Goal: Obtain resource: Download file/media

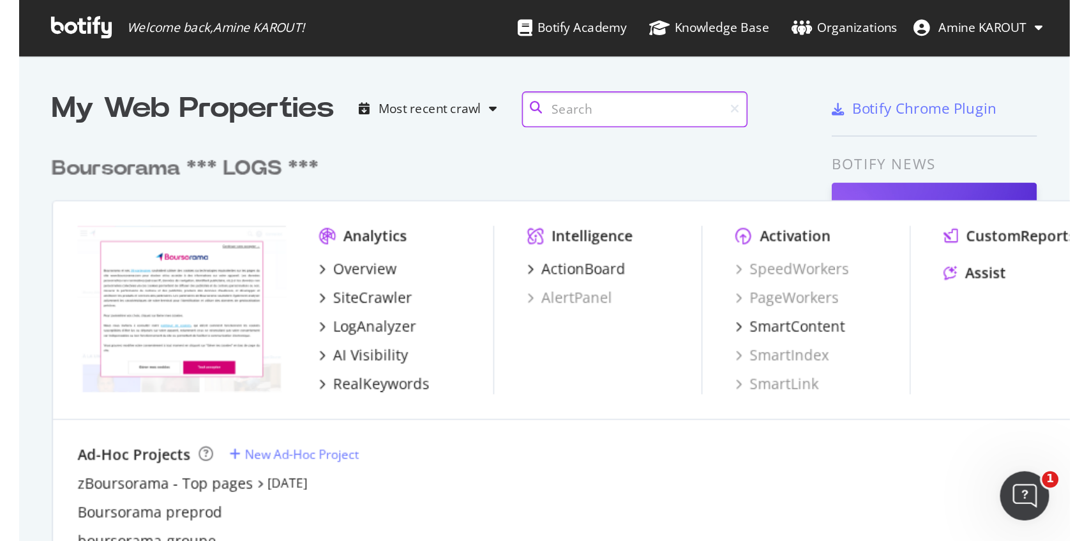
scroll to position [534, 1076]
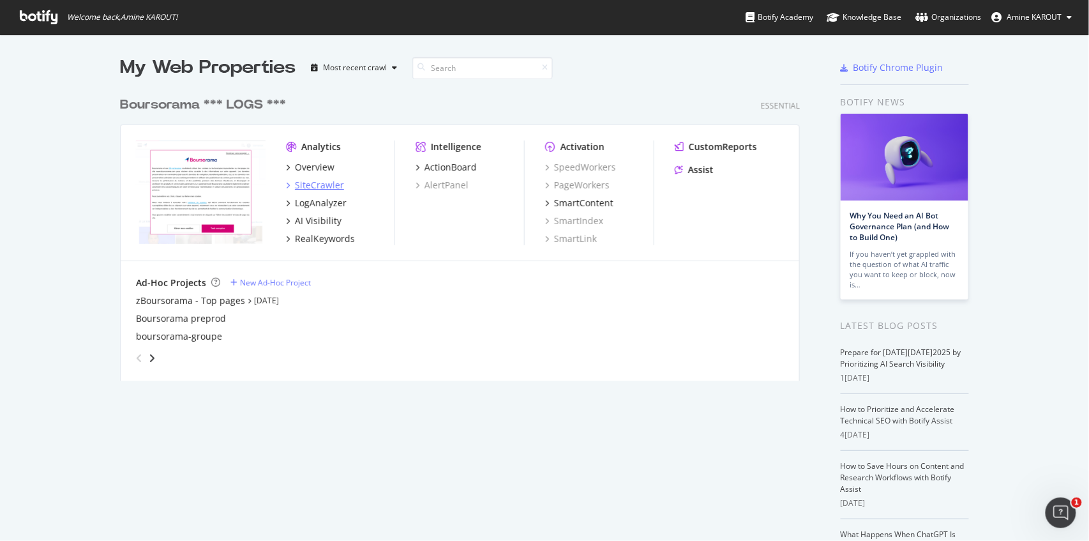
click at [318, 181] on div "SiteCrawler" at bounding box center [319, 185] width 49 height 13
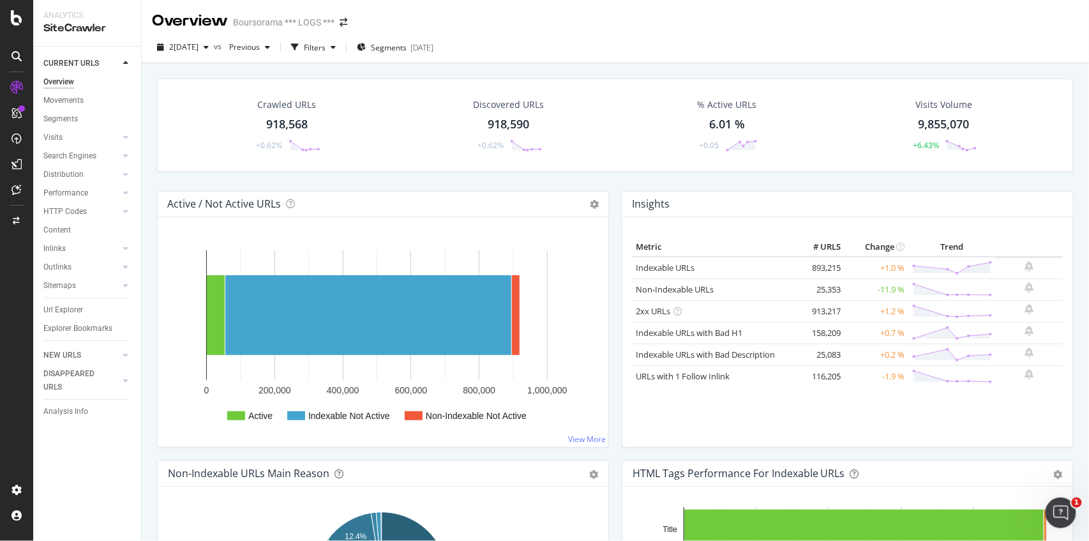
click at [294, 123] on div "918,568" at bounding box center [286, 124] width 41 height 17
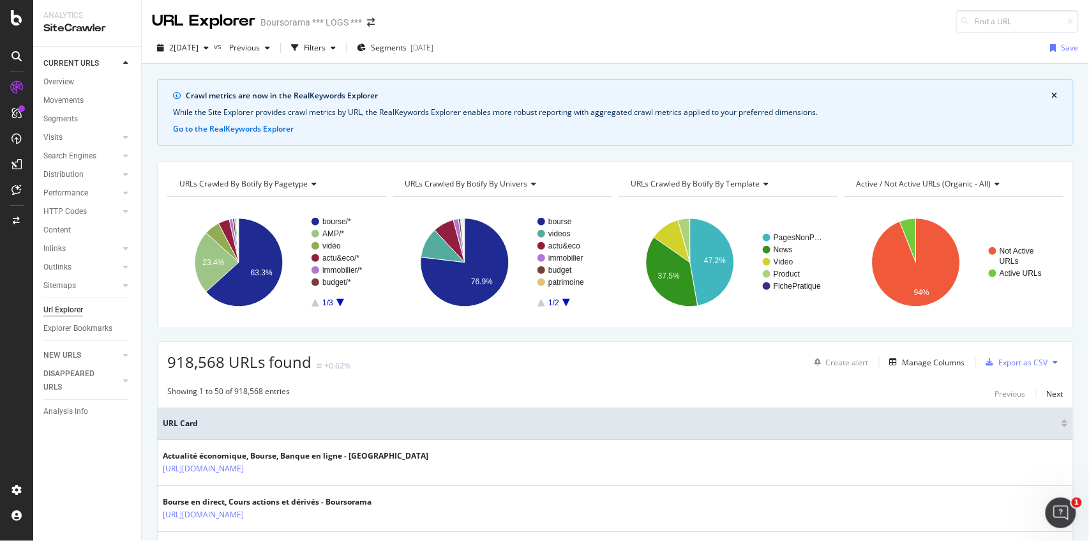
click at [1053, 92] on button "close banner" at bounding box center [1055, 95] width 12 height 17
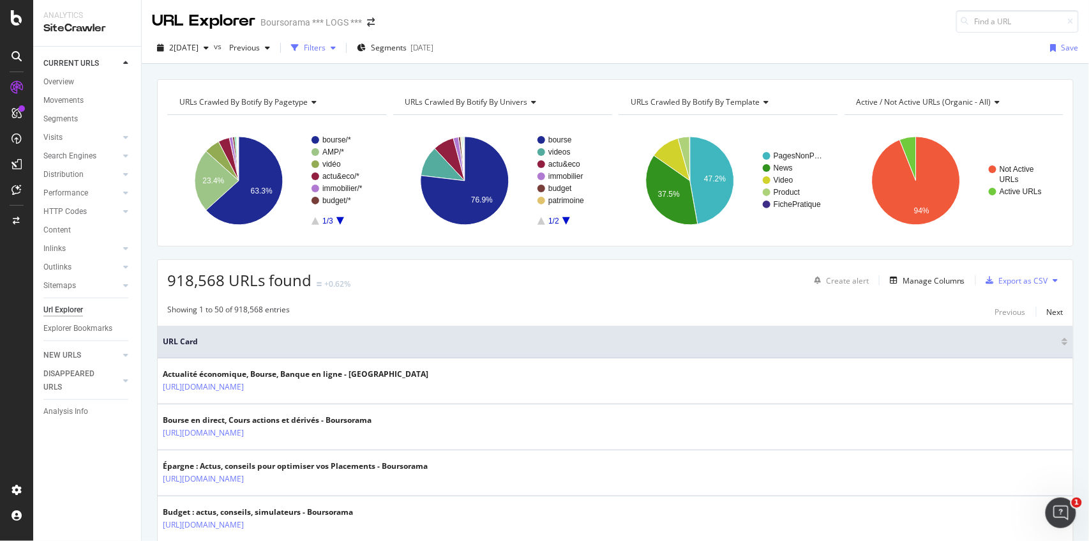
click at [333, 55] on div "Filters" at bounding box center [313, 47] width 55 height 19
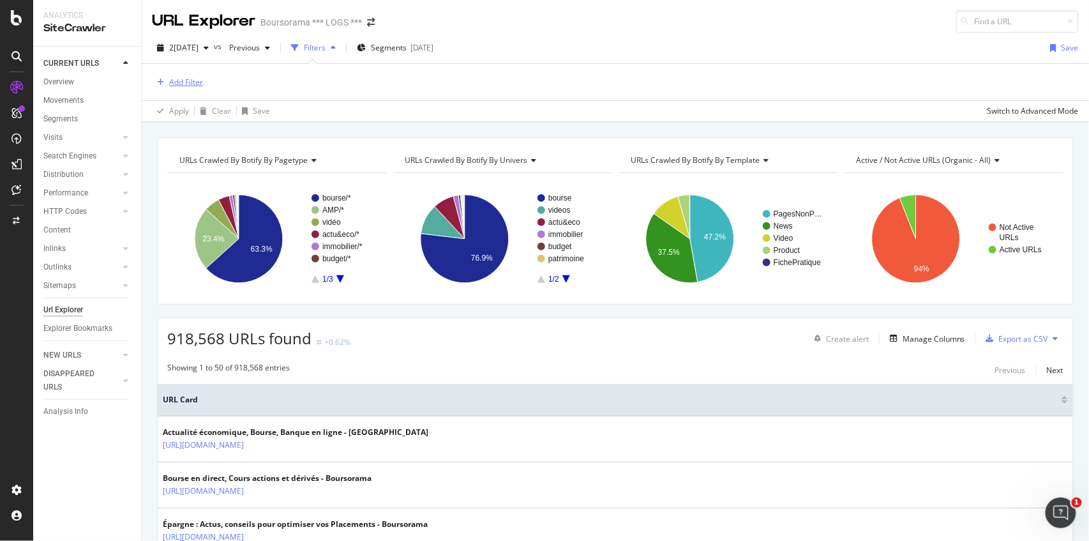
click at [200, 84] on div "Add Filter" at bounding box center [186, 82] width 34 height 11
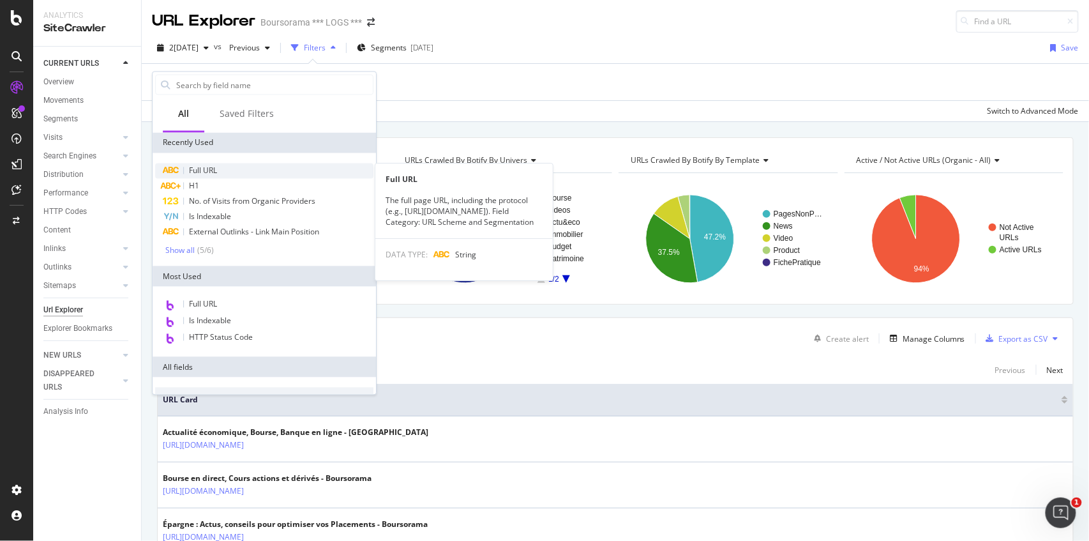
click at [226, 166] on div "Full URL" at bounding box center [264, 170] width 218 height 15
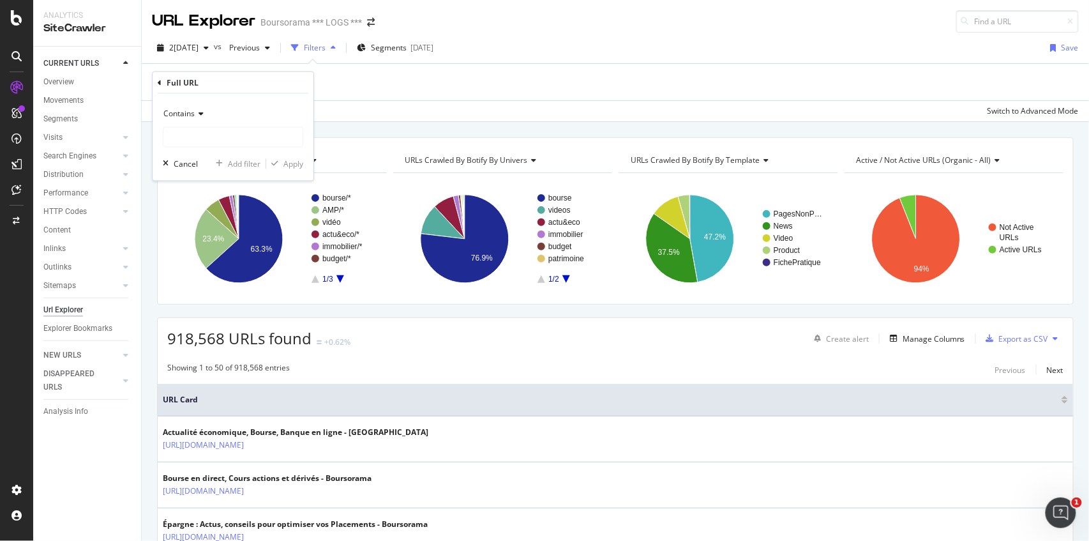
click at [158, 84] on icon at bounding box center [160, 83] width 4 height 8
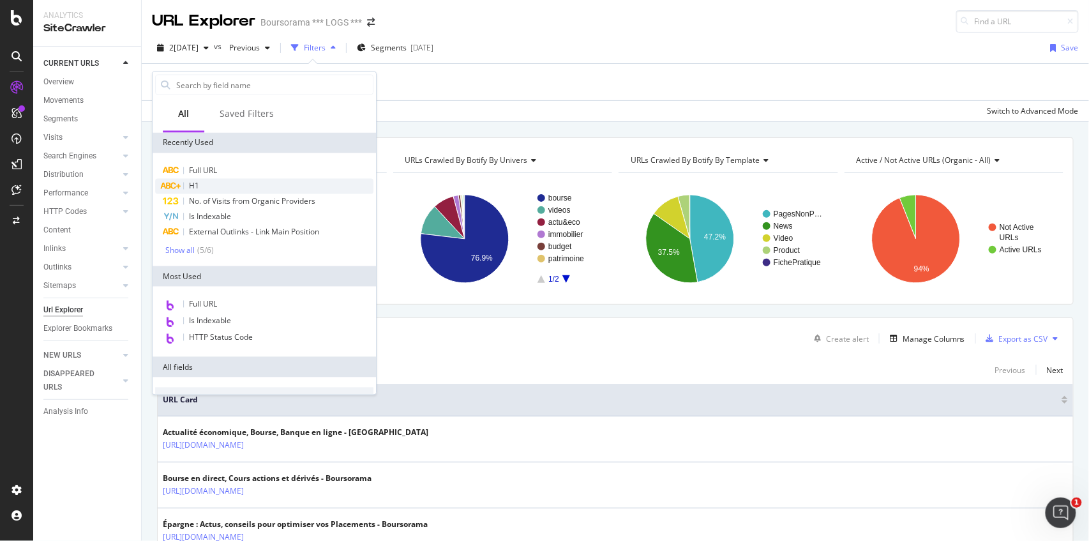
click at [206, 181] on div "H1" at bounding box center [264, 186] width 218 height 15
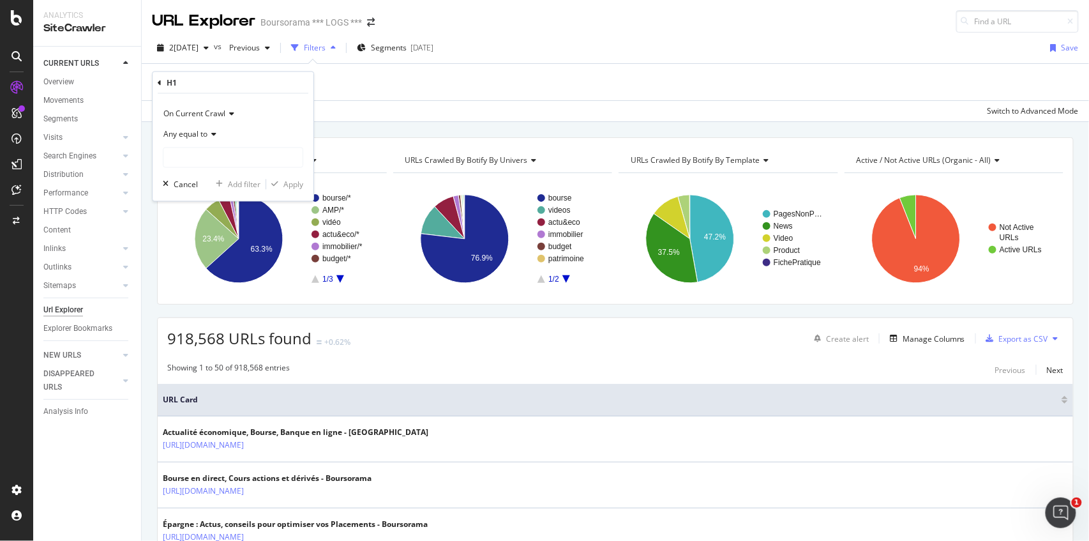
click at [214, 137] on icon at bounding box center [211, 135] width 9 height 8
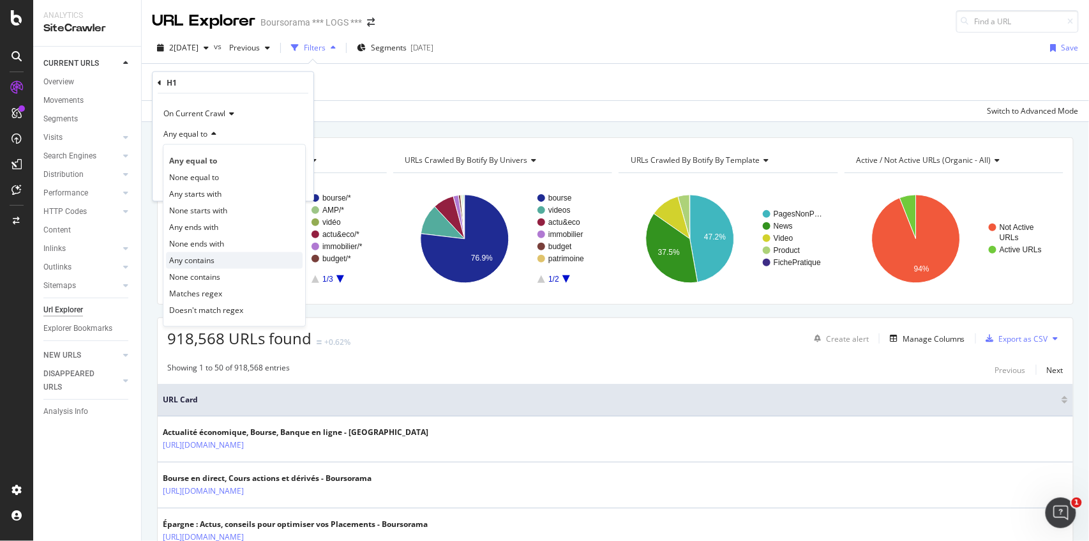
click at [211, 255] on span "Any contains" at bounding box center [191, 260] width 45 height 11
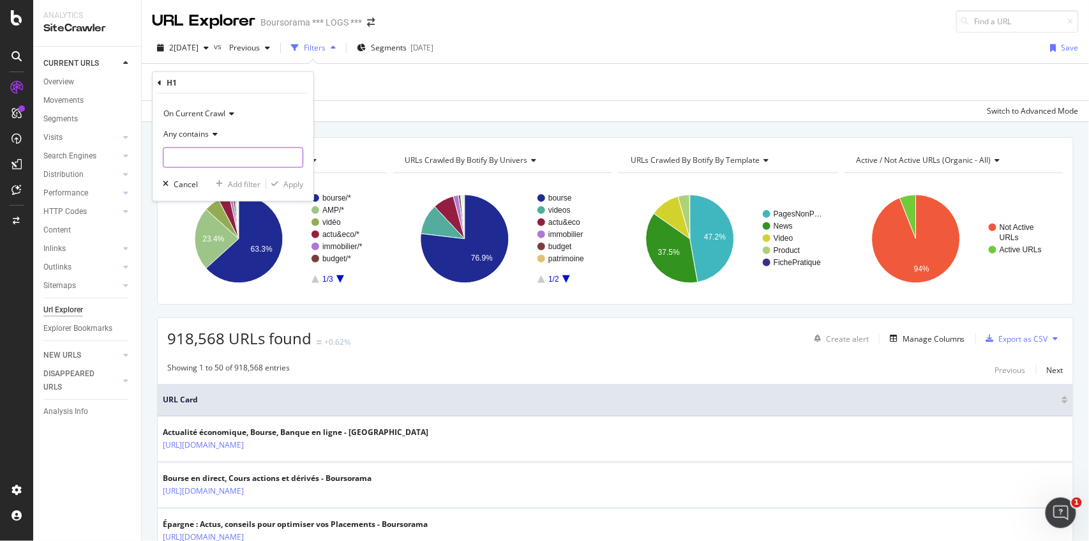
click at [222, 152] on input "text" at bounding box center [232, 157] width 139 height 20
type input "vie"
click at [283, 185] on div "button" at bounding box center [274, 185] width 17 height 8
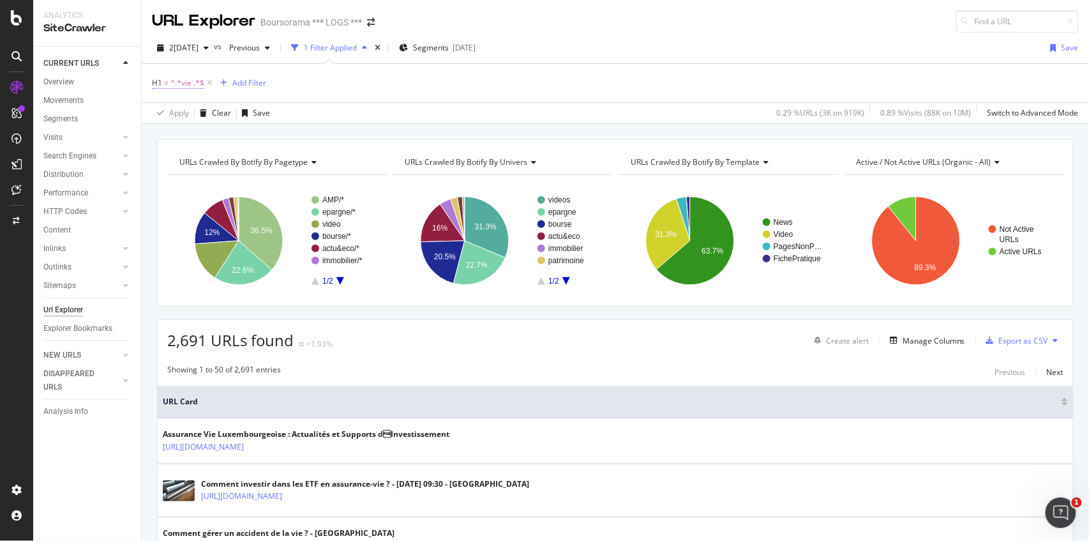
click at [193, 86] on span "^.*vie .*$" at bounding box center [187, 83] width 34 height 18
click at [204, 153] on input "vie" at bounding box center [223, 156] width 121 height 20
click at [176, 153] on input "vie" at bounding box center [223, 156] width 121 height 20
click at [166, 156] on input "vie" at bounding box center [223, 156] width 121 height 20
type input "assurance vie"
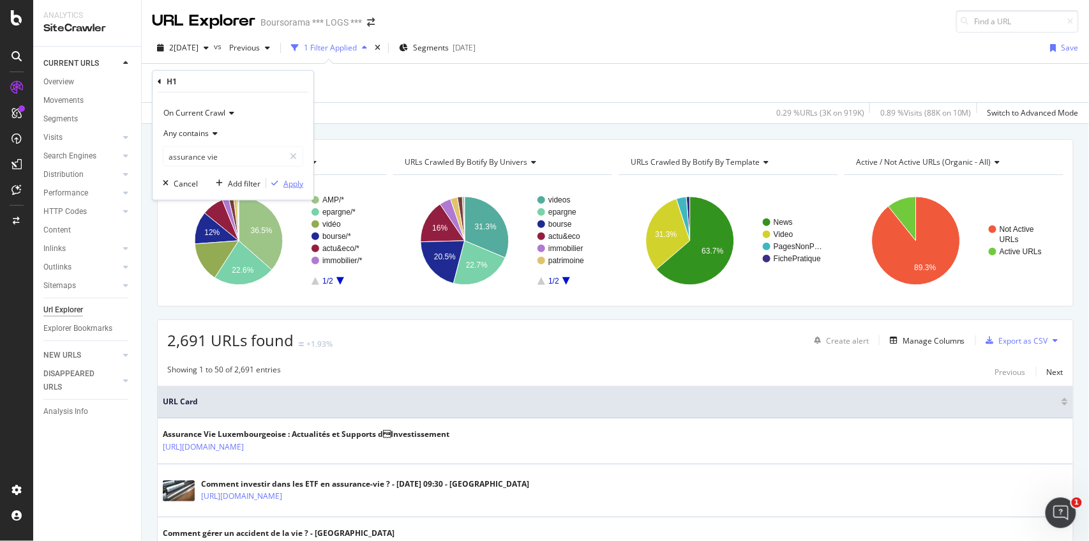
click at [284, 181] on div "Apply" at bounding box center [293, 182] width 20 height 11
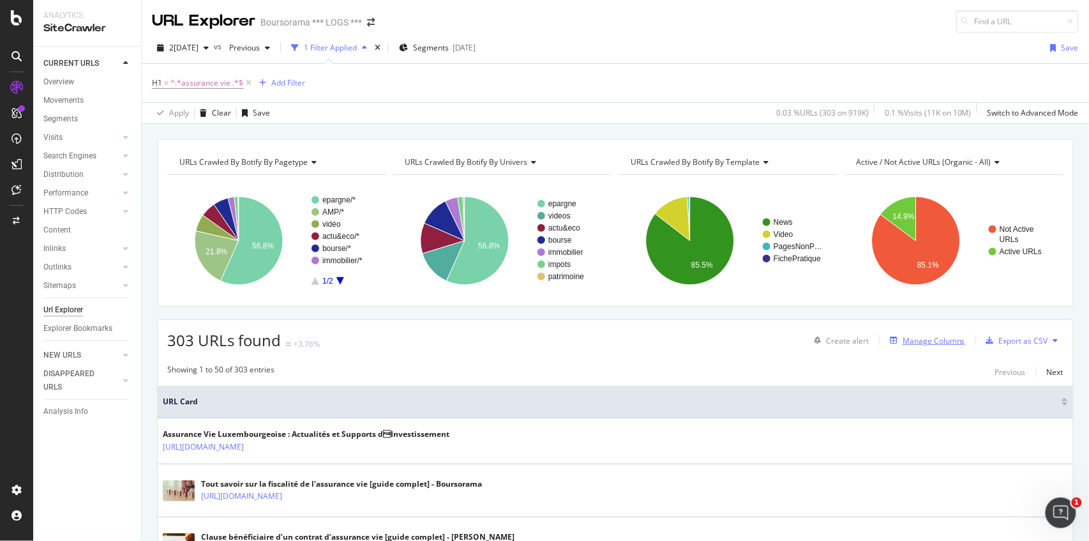
click at [903, 342] on div "Manage Columns" at bounding box center [934, 340] width 63 height 11
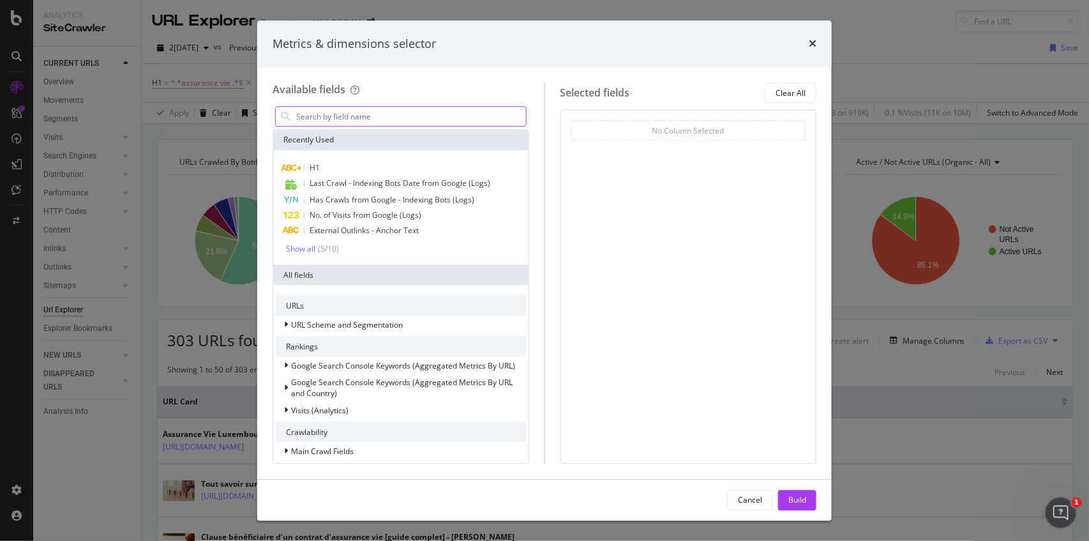
click at [426, 114] on input "modal" at bounding box center [410, 116] width 231 height 19
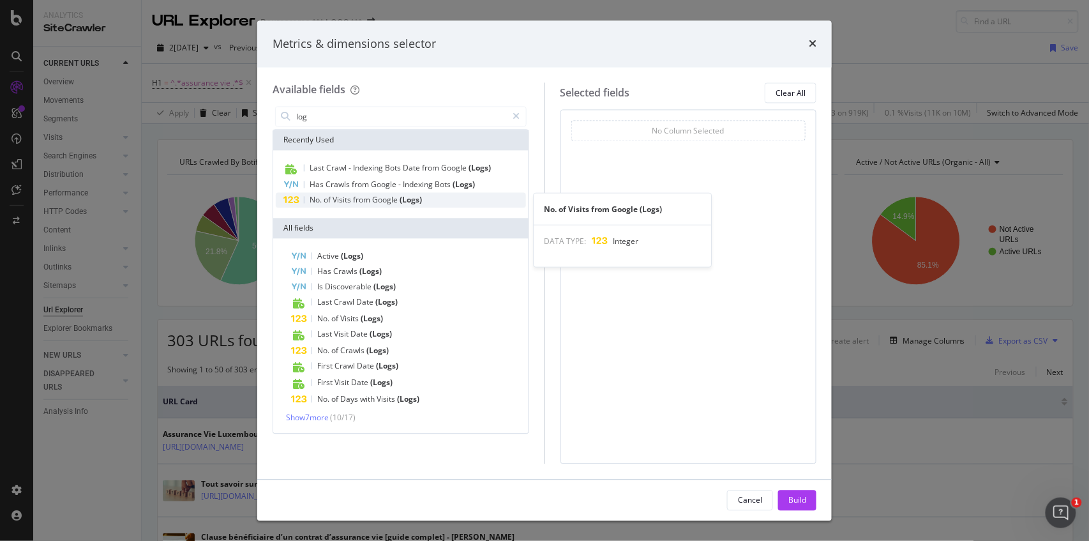
type input "log"
click at [352, 199] on span "Visits" at bounding box center [343, 200] width 20 height 11
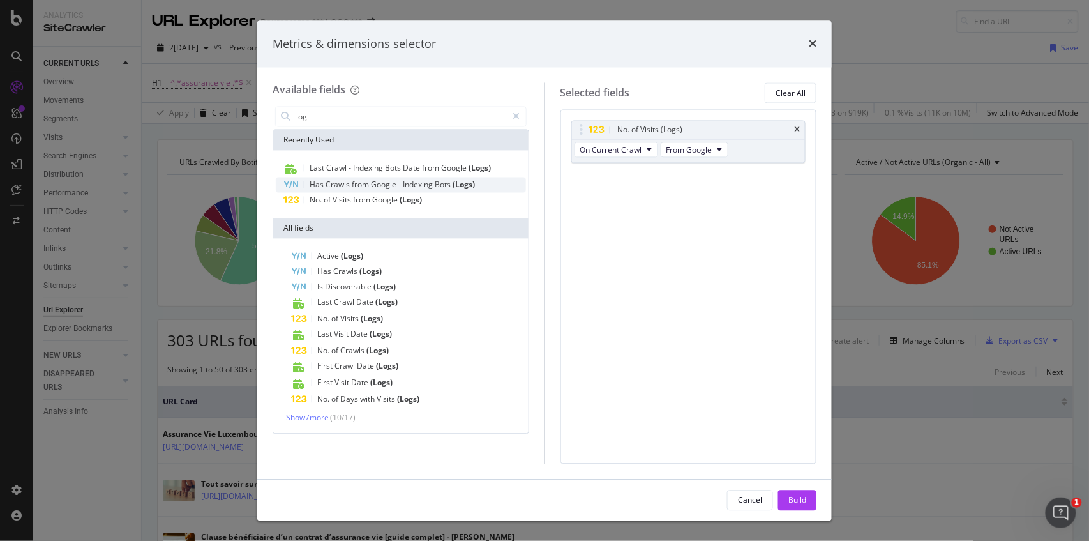
click at [382, 185] on span "Google" at bounding box center [384, 184] width 27 height 11
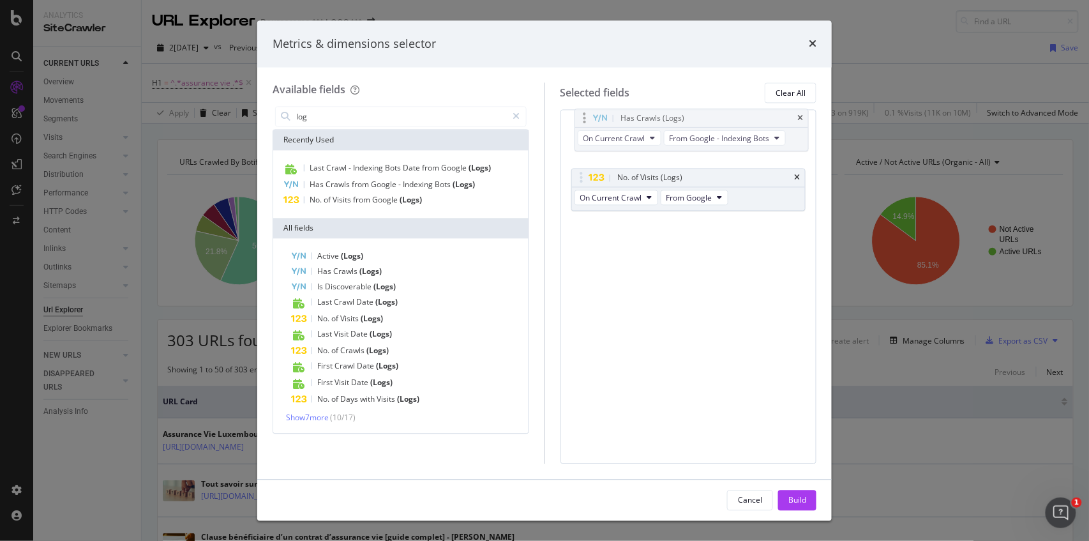
drag, startPoint x: 582, startPoint y: 176, endPoint x: 585, endPoint y: 116, distance: 59.5
click at [585, 116] on body "Analytics SiteCrawler CURRENT URLS Overview Movements Segments Visits Analysis …" at bounding box center [544, 270] width 1089 height 541
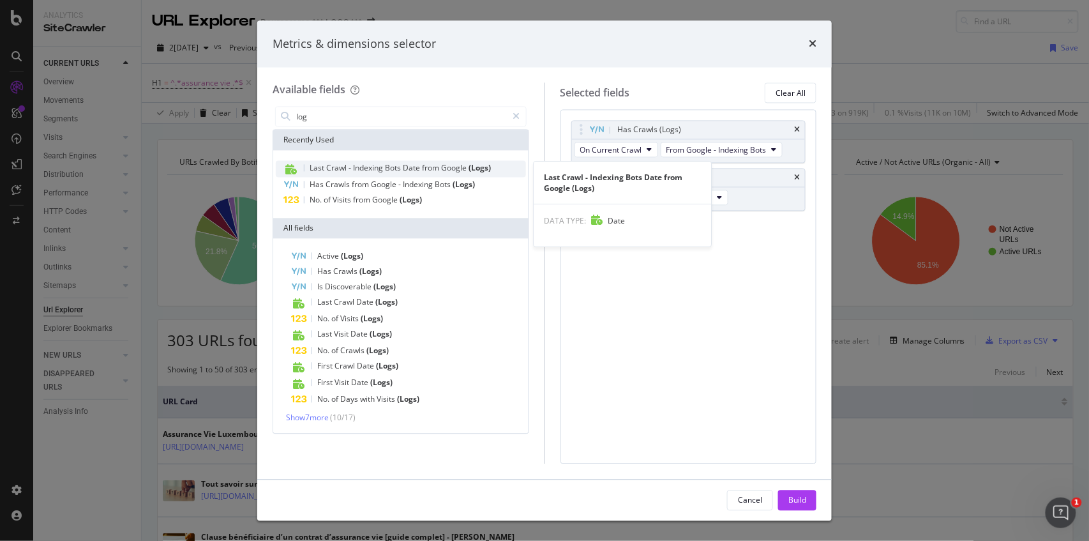
click at [342, 170] on span "Crawl" at bounding box center [337, 168] width 22 height 11
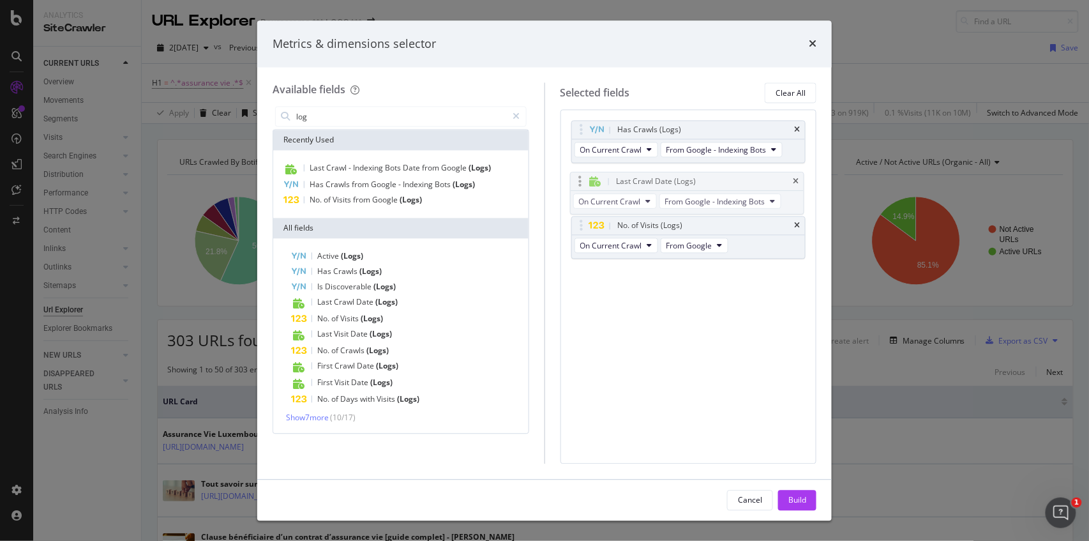
drag, startPoint x: 598, startPoint y: 223, endPoint x: 596, endPoint y: 176, distance: 47.9
click at [596, 176] on body "Analytics SiteCrawler CURRENT URLS Overview Movements Segments Visits Analysis …" at bounding box center [544, 270] width 1089 height 541
click at [615, 358] on div "Has Crawls (Logs) On Current Crawl From Google - Indexing Bots Last Crawl Date …" at bounding box center [689, 287] width 257 height 354
drag, startPoint x: 808, startPoint y: 504, endPoint x: 797, endPoint y: 496, distance: 13.7
click at [808, 504] on button "Build" at bounding box center [797, 500] width 38 height 20
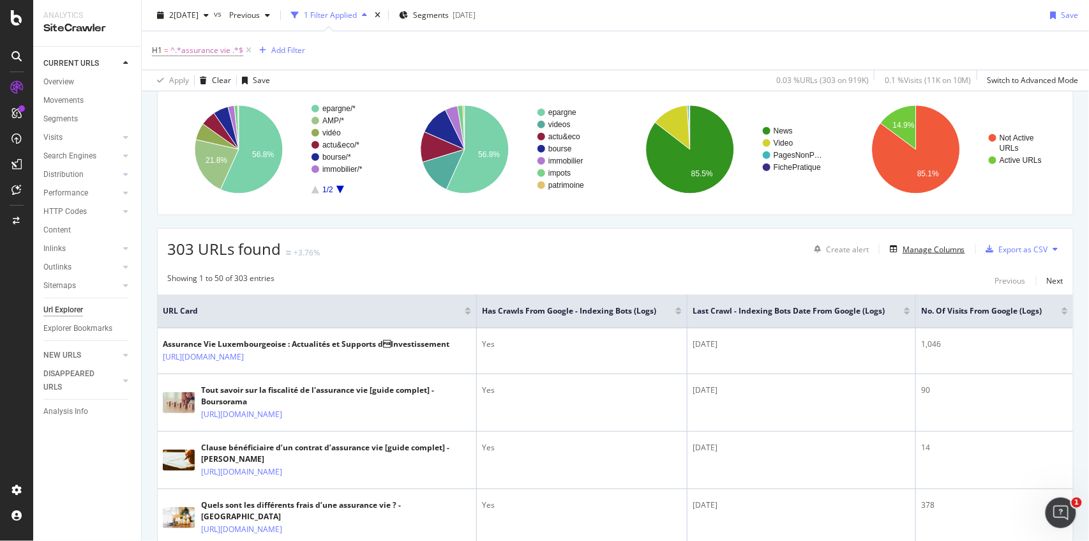
scroll to position [85, 0]
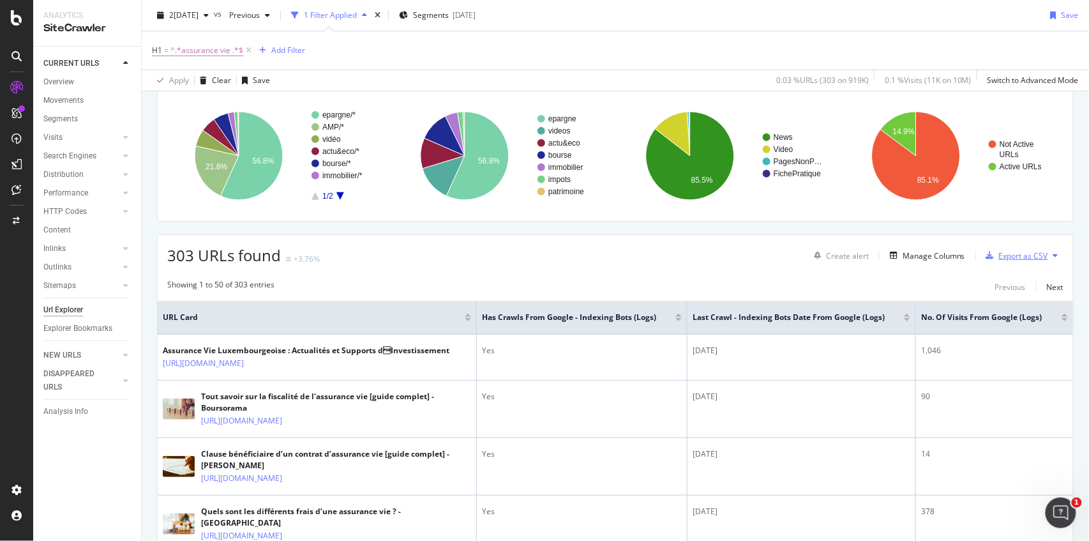
click at [1020, 254] on div "Export as CSV" at bounding box center [1023, 255] width 49 height 11
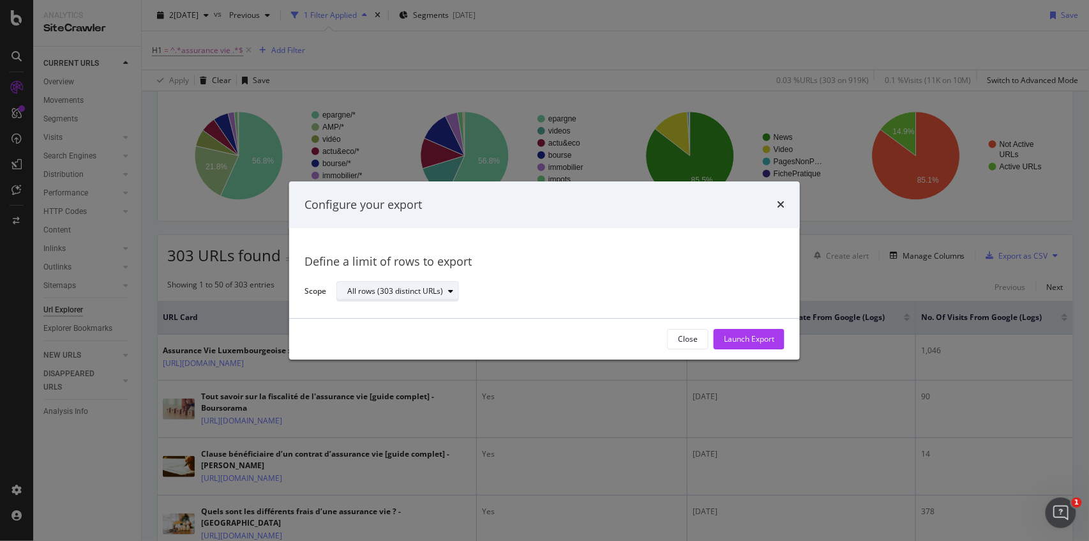
click at [411, 290] on div "All rows (303 distinct URLs)" at bounding box center [395, 292] width 96 height 8
click at [409, 290] on div "All rows (303 distinct URLs)" at bounding box center [395, 292] width 96 height 8
click at [730, 330] on div "Launch Export" at bounding box center [749, 338] width 50 height 19
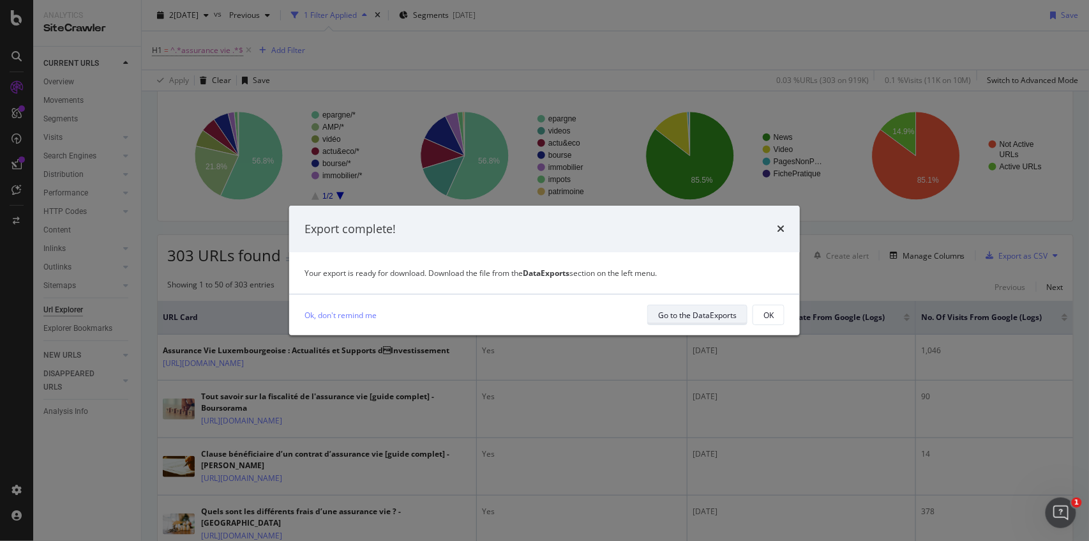
click at [688, 320] on div "Go to the DataExports" at bounding box center [697, 315] width 79 height 11
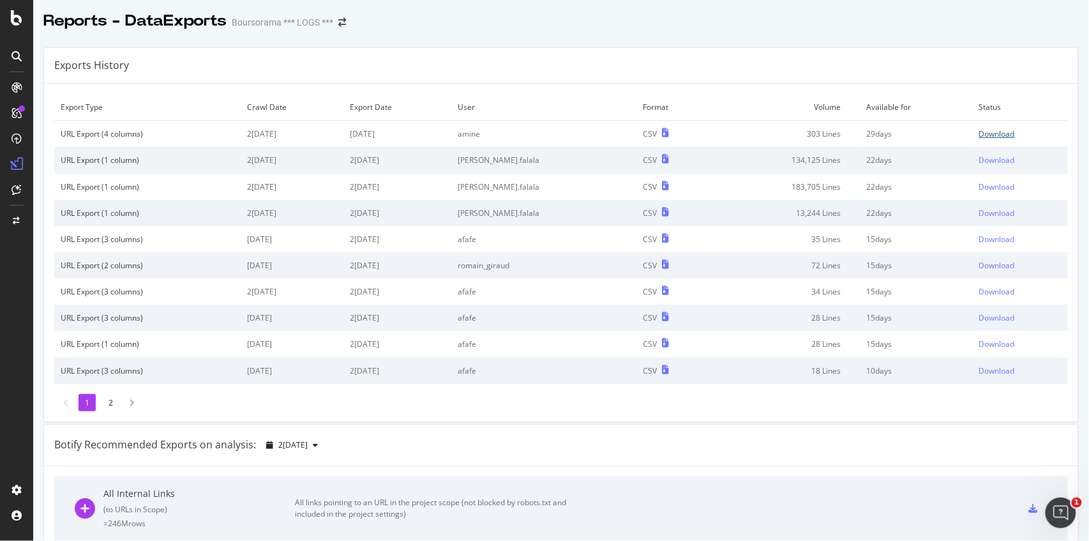
click at [981, 131] on div "Download" at bounding box center [997, 133] width 36 height 11
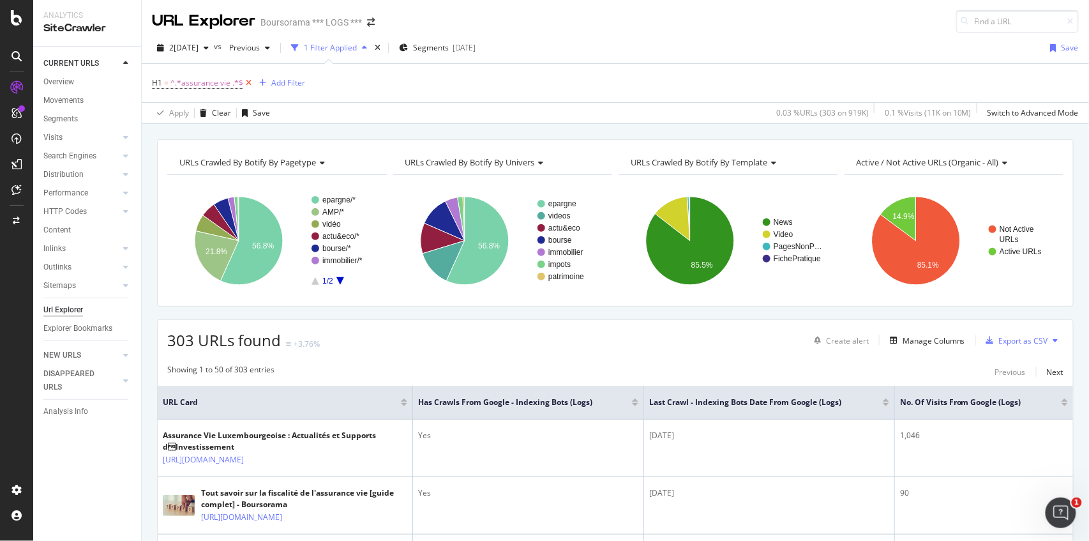
click at [247, 85] on icon at bounding box center [248, 83] width 11 height 13
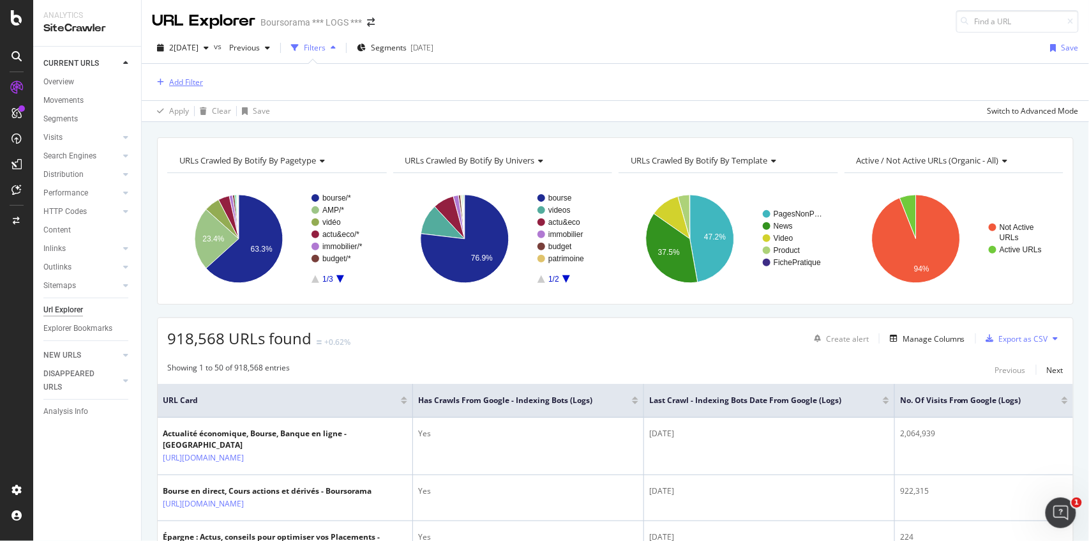
click at [194, 87] on div "Add Filter" at bounding box center [177, 82] width 51 height 14
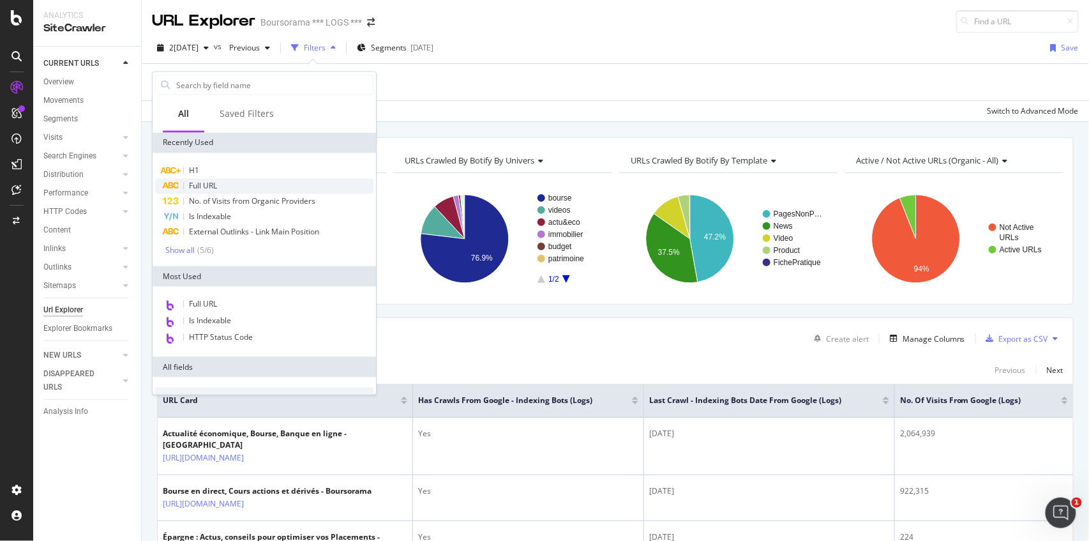
click at [209, 181] on span "Full URL" at bounding box center [203, 186] width 28 height 11
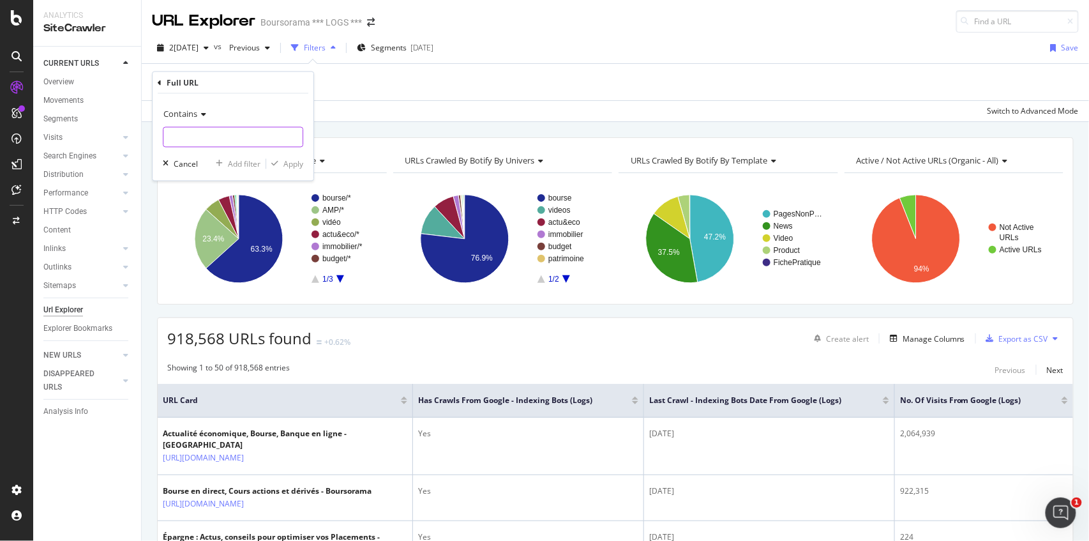
click at [209, 144] on input "text" at bounding box center [232, 137] width 139 height 20
click at [234, 142] on input "text" at bounding box center [232, 137] width 139 height 20
paste input "[URL][DOMAIN_NAME]"
type input "[URL][DOMAIN_NAME]"
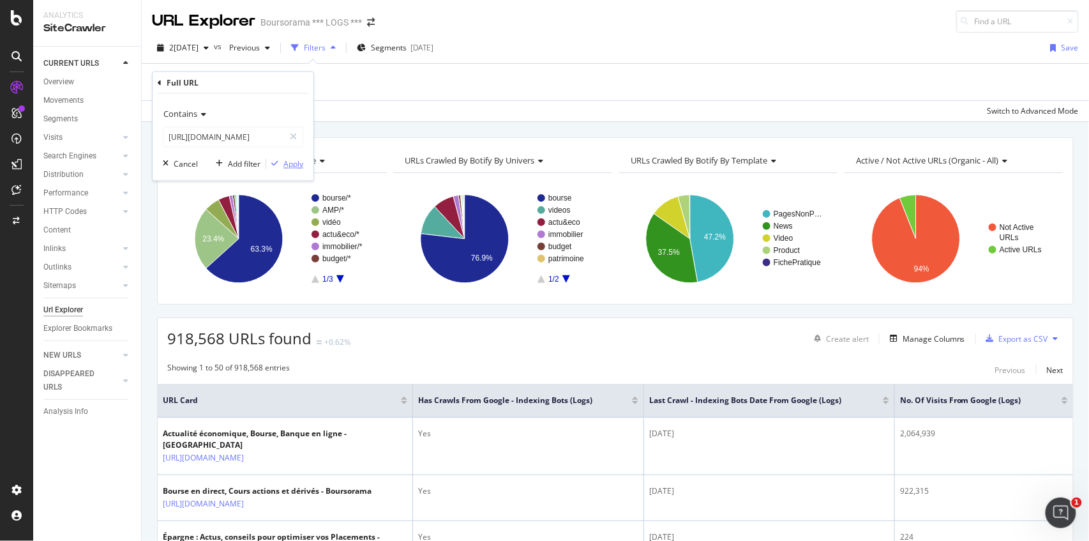
scroll to position [0, 0]
click at [292, 160] on div "Apply" at bounding box center [293, 163] width 20 height 11
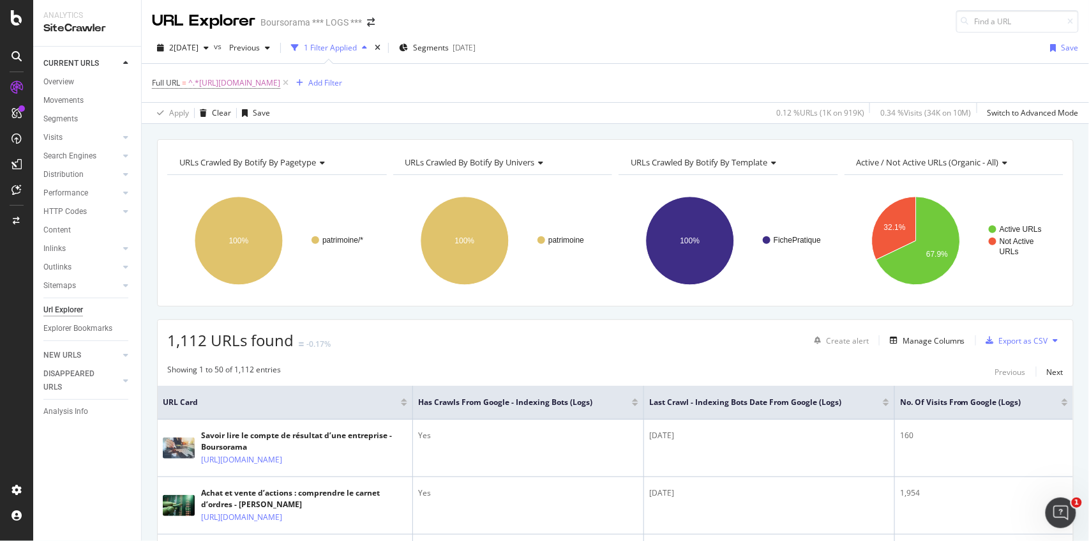
click at [1048, 340] on button at bounding box center [1055, 340] width 15 height 20
click at [951, 374] on div "Showing 1 to 50 of 1,112 entries Previous Next" at bounding box center [615, 371] width 915 height 15
click at [1018, 339] on div "Export as CSV" at bounding box center [1023, 340] width 49 height 11
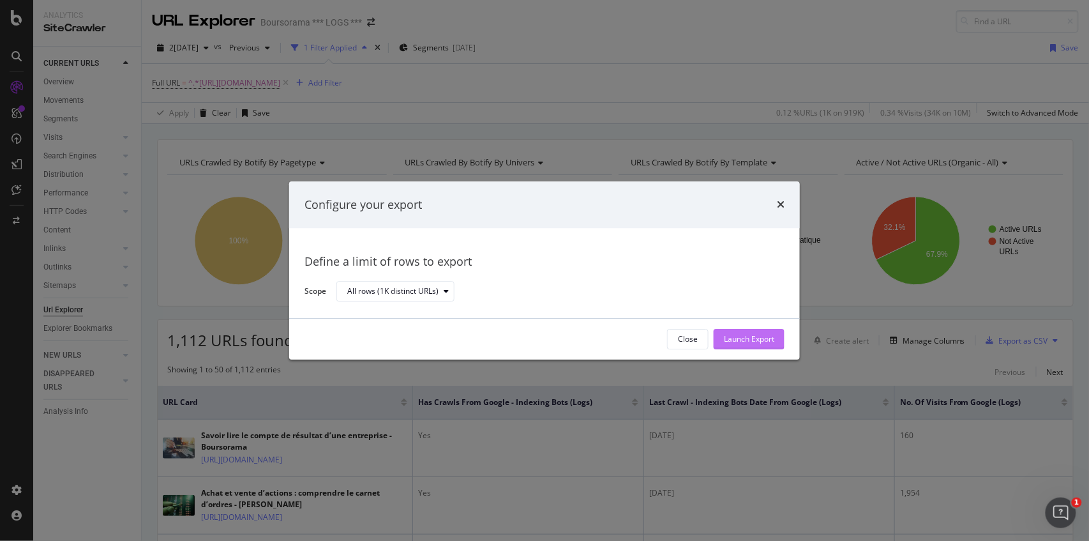
click at [752, 338] on div "Launch Export" at bounding box center [749, 339] width 50 height 11
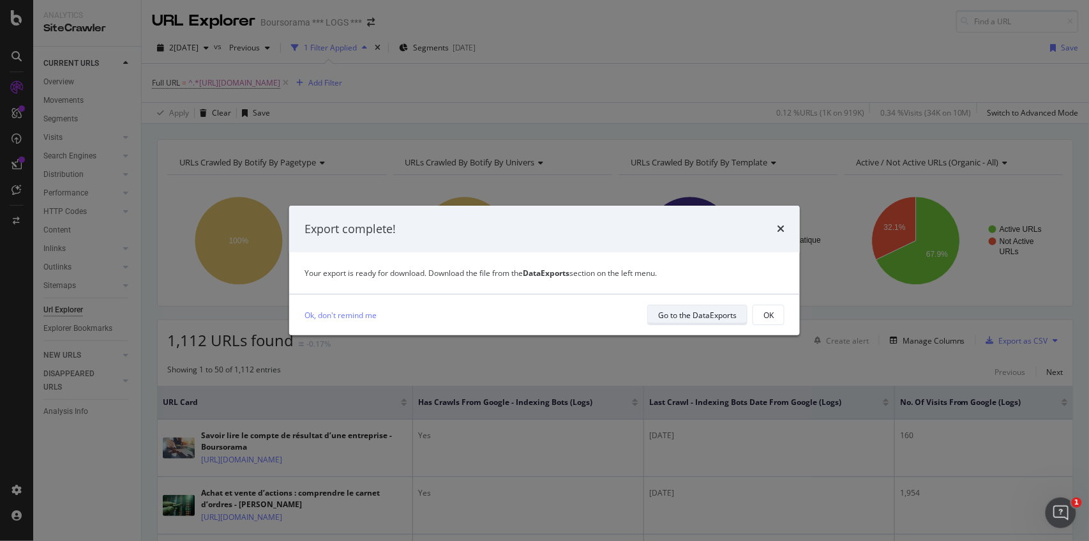
click at [704, 317] on div "Go to the DataExports" at bounding box center [697, 315] width 79 height 11
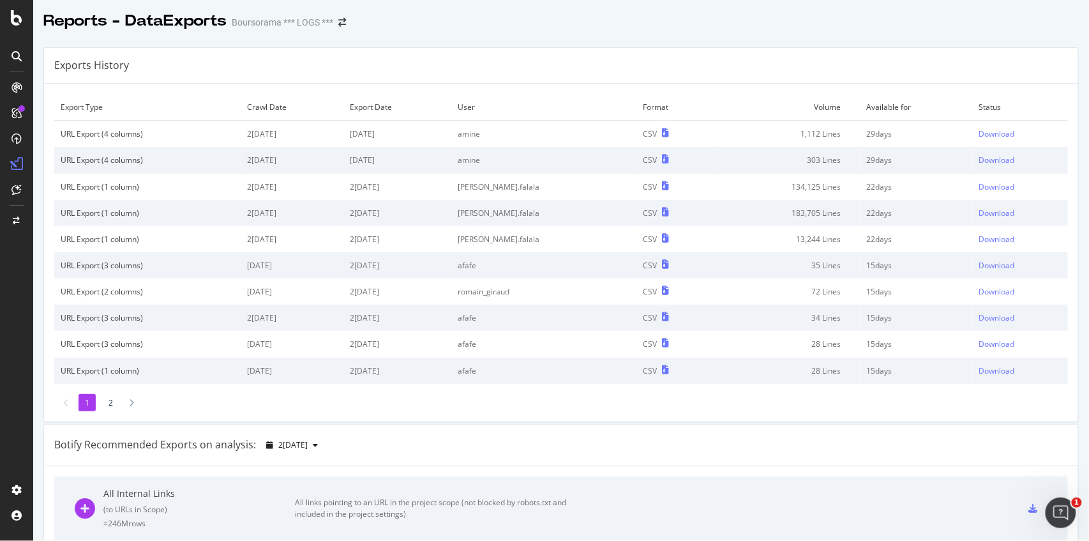
click at [591, 84] on div "Export Type Crawl Date Export Date User Format Volume Available for Status URL …" at bounding box center [561, 253] width 1034 height 338
click at [979, 137] on div "Download" at bounding box center [997, 133] width 36 height 11
